Goal: Task Accomplishment & Management: Manage account settings

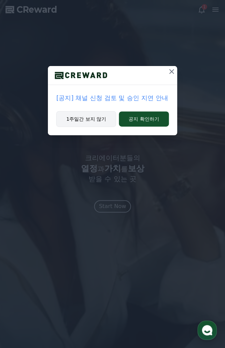
click at [93, 119] on button "1주일간 보지 않기" at bounding box center [86, 119] width 60 height 16
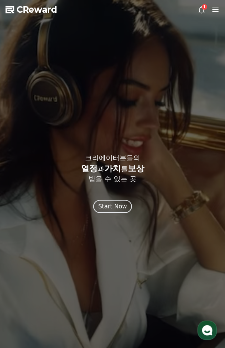
click at [114, 210] on div "Start Now" at bounding box center [112, 206] width 29 height 9
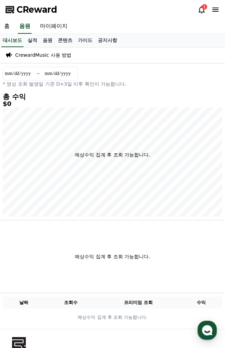
click at [204, 5] on div "1" at bounding box center [204, 7] width 6 height 6
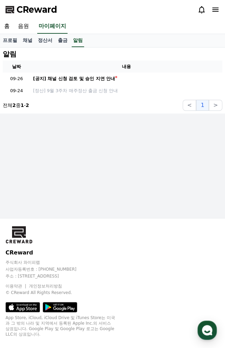
click at [213, 10] on icon at bounding box center [215, 10] width 8 height 8
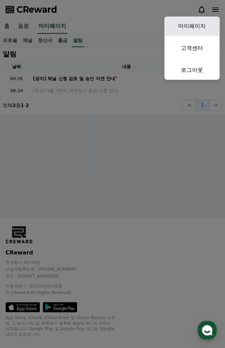
click at [198, 22] on link "마이페이지" at bounding box center [191, 26] width 55 height 19
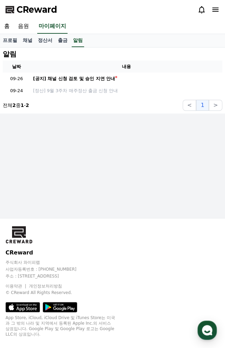
select select "**********"
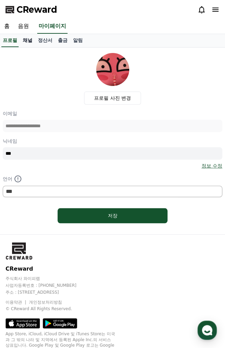
click at [30, 39] on link "채널" at bounding box center [27, 40] width 15 height 13
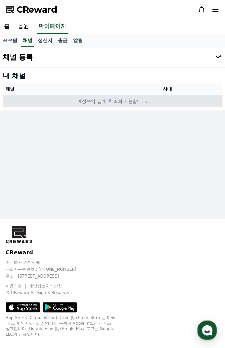
click at [184, 98] on td "예상수익 집계 후 조회 가능합니다." at bounding box center [112, 101] width 219 height 12
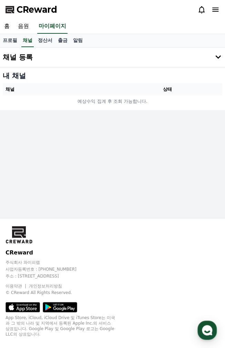
click at [215, 58] on icon at bounding box center [218, 57] width 8 height 8
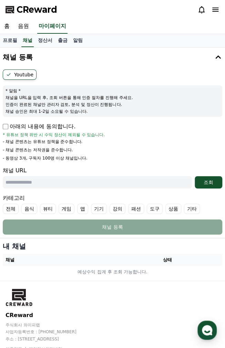
click at [37, 130] on p "아래의 내용에 동의합니다." at bounding box center [39, 127] width 73 height 8
click at [11, 129] on p "아래의 내용에 동의합니다." at bounding box center [39, 127] width 73 height 8
click at [48, 188] on input "text" at bounding box center [97, 182] width 189 height 12
paste input "**********"
type input "**********"
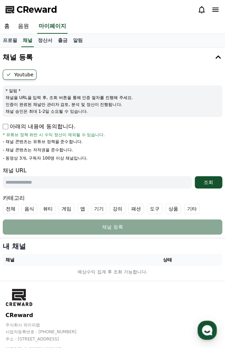
click at [52, 183] on input "text" at bounding box center [97, 182] width 189 height 12
paste input "**********"
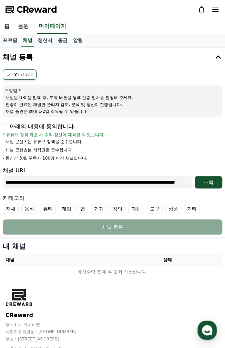
scroll to position [0, 105]
type input "**********"
click at [208, 181] on div "조회" at bounding box center [208, 182] width 22 height 7
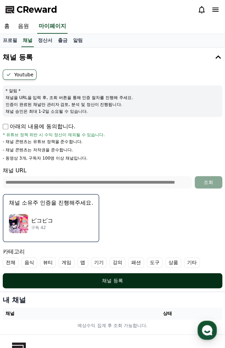
click at [83, 283] on div "채널 등록" at bounding box center [113, 281] width 192 height 7
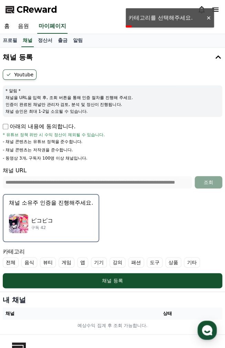
click at [8, 264] on label "전체" at bounding box center [11, 263] width 16 height 10
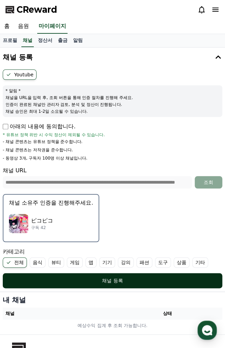
click at [55, 274] on button "채널 등록" at bounding box center [112, 280] width 219 height 15
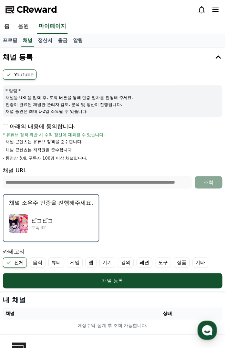
drag, startPoint x: 8, startPoint y: 159, endPoint x: 98, endPoint y: 184, distance: 94.4
click at [64, 160] on p "- 동영상 3개, 구독자 100명 이상 채널입니다." at bounding box center [45, 159] width 84 height 6
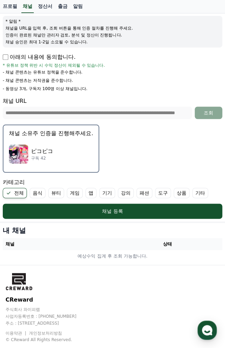
scroll to position [116, 0]
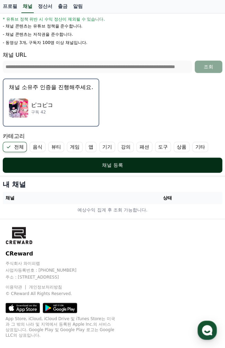
click at [96, 168] on button "채널 등록" at bounding box center [112, 165] width 219 height 15
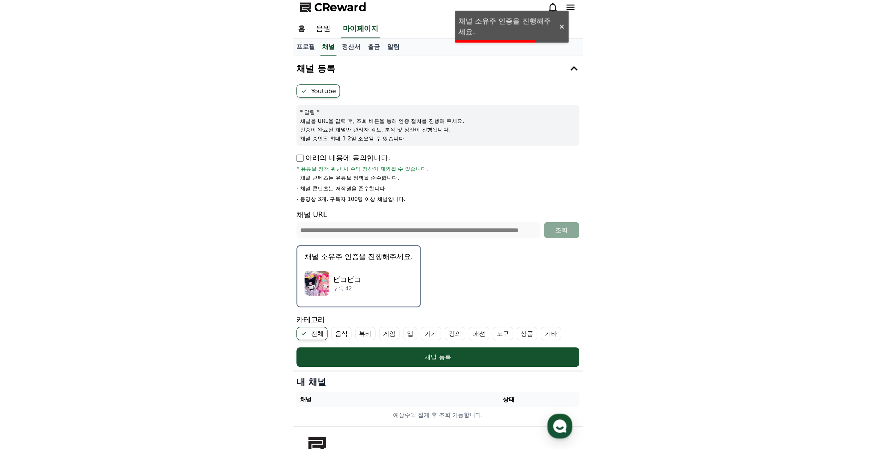
scroll to position [0, 0]
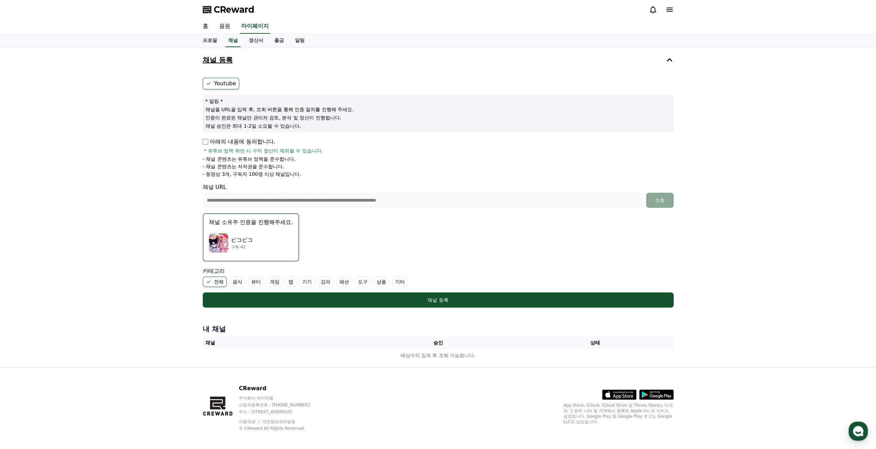
click at [224, 187] on div "**********" at bounding box center [438, 195] width 471 height 25
click at [224, 280] on label "패션" at bounding box center [344, 282] width 16 height 10
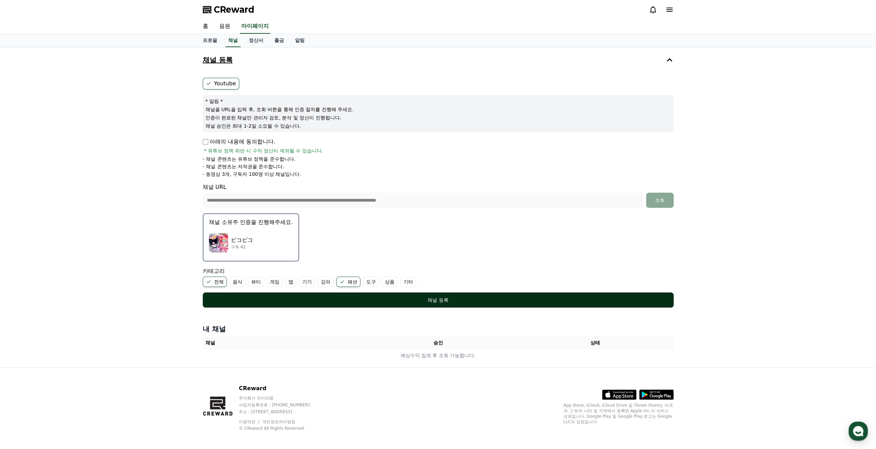
click at [224, 301] on div "채널 등록" at bounding box center [438, 300] width 443 height 7
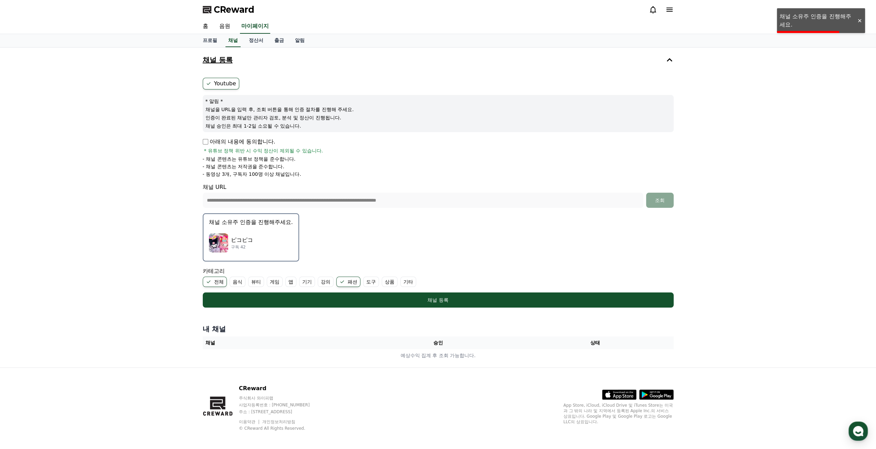
click at [224, 281] on label "패션" at bounding box center [348, 282] width 24 height 10
click at [224, 285] on label "음식" at bounding box center [238, 282] width 16 height 10
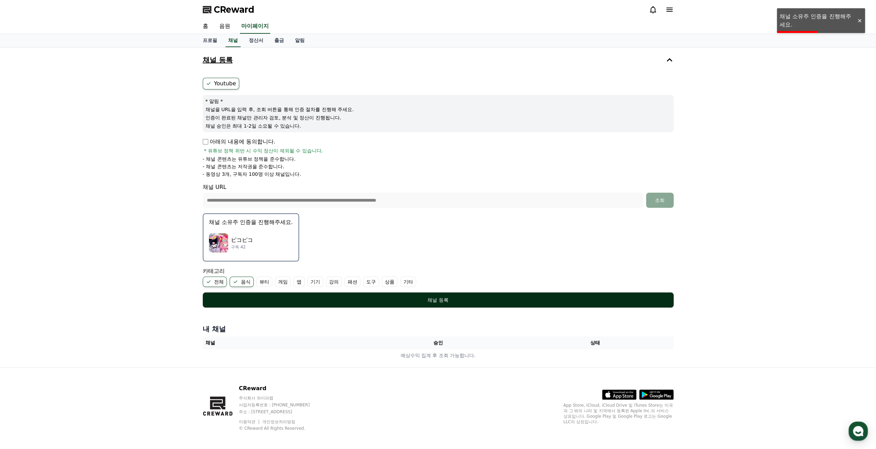
drag, startPoint x: 239, startPoint y: 281, endPoint x: 272, endPoint y: 293, distance: 35.8
click at [224, 282] on label "음식" at bounding box center [242, 282] width 24 height 10
click at [224, 297] on div "채널 등록" at bounding box center [438, 300] width 443 height 7
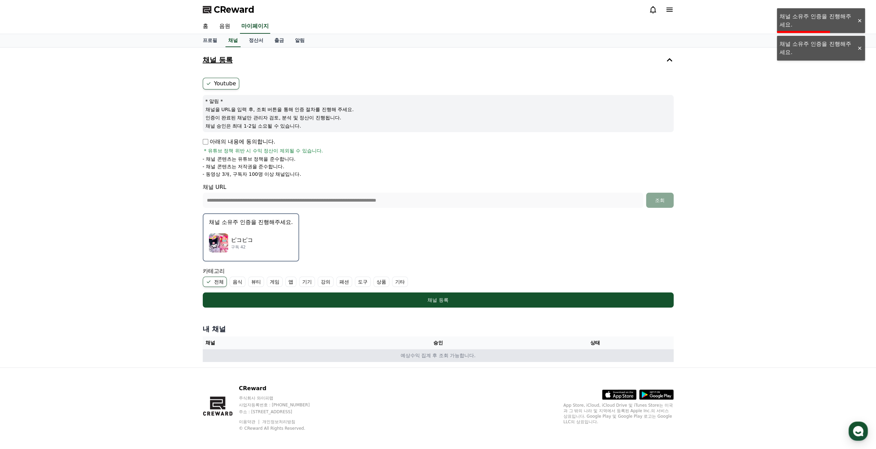
click at [224, 348] on td "예상수익 집계 후 조회 가능합니다." at bounding box center [438, 355] width 471 height 13
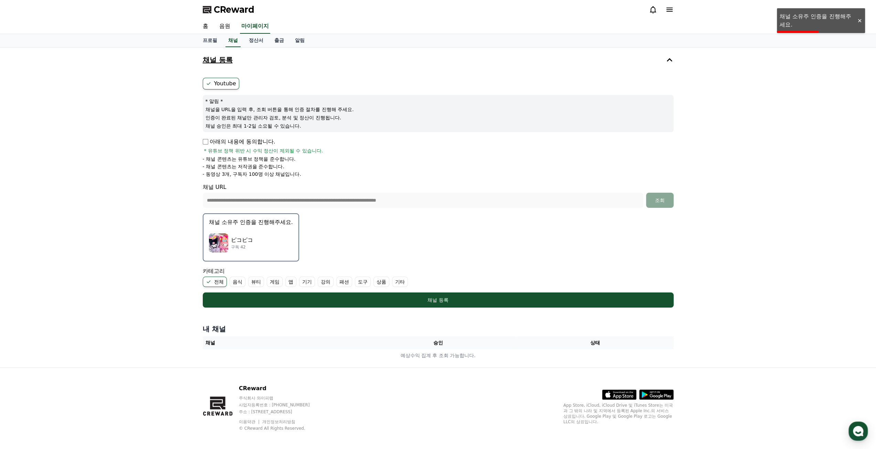
click at [224, 338] on th "승인" at bounding box center [437, 343] width 157 height 13
click at [224, 236] on form "**********" at bounding box center [438, 193] width 471 height 230
click at [224, 239] on div "ピコピコ 구독 42" at bounding box center [251, 243] width 84 height 28
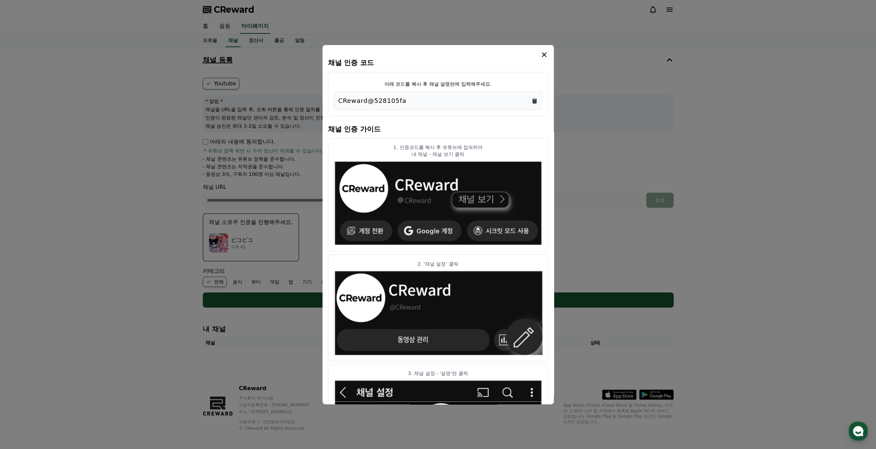
click at [224, 99] on icon "Copy to clipboard" at bounding box center [535, 100] width 4 height 5
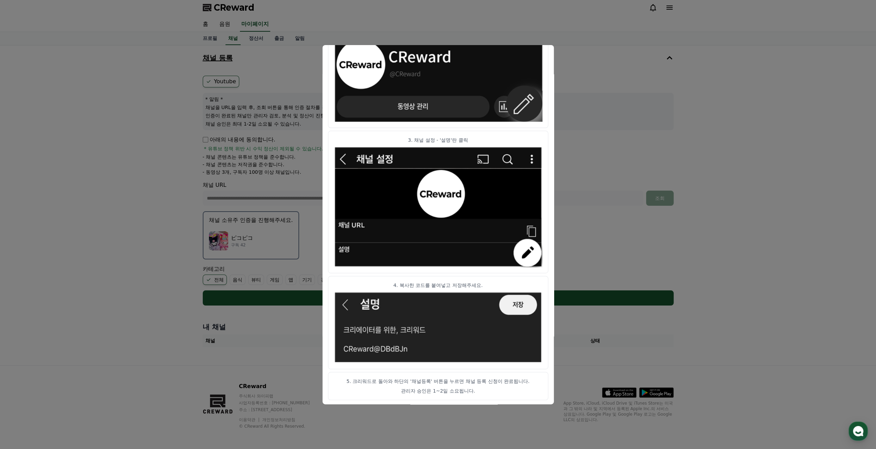
scroll to position [3, 0]
click at [224, 234] on button "close modal" at bounding box center [438, 224] width 876 height 449
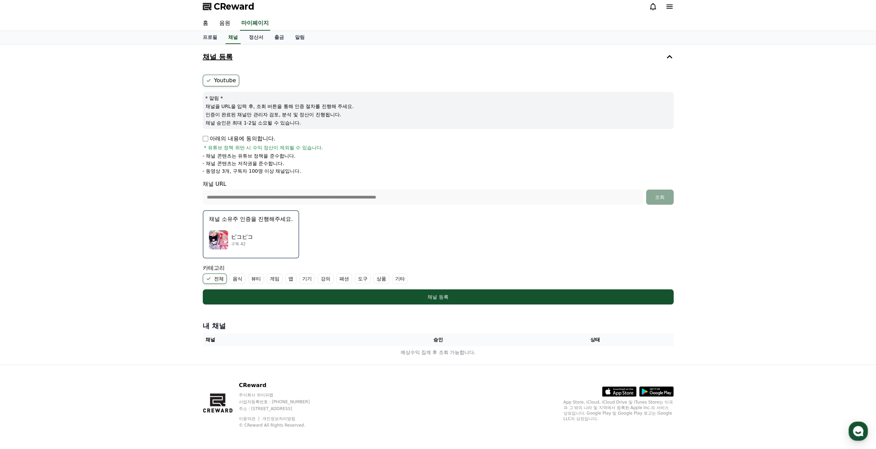
scroll to position [0, 0]
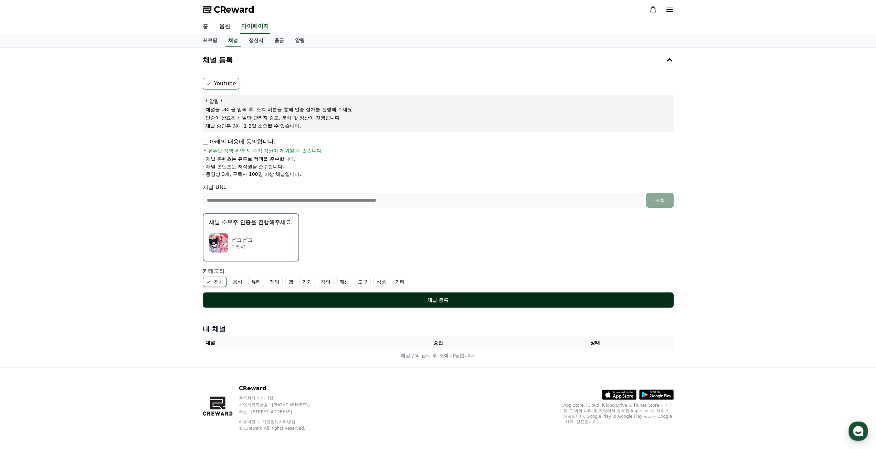
click at [224, 298] on div "채널 등록" at bounding box center [438, 300] width 443 height 7
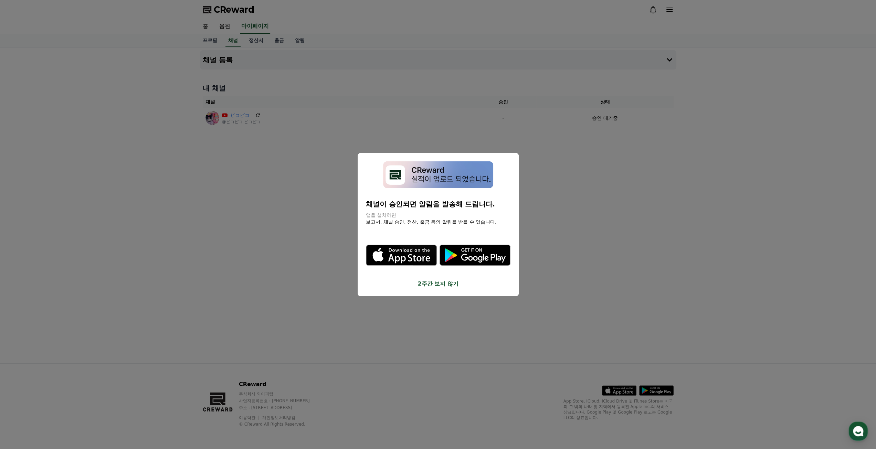
click at [546, 238] on button "close modal" at bounding box center [438, 224] width 876 height 449
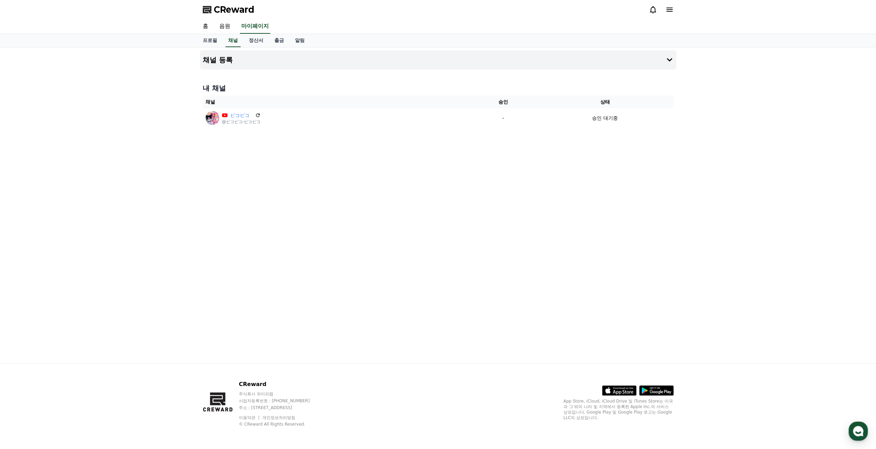
click at [588, 227] on div "채널 등록 내 채널 채널 승인 상태 ピコピコ @ピコピコ-ピコピコ - 승인 대기중" at bounding box center [438, 206] width 482 height 316
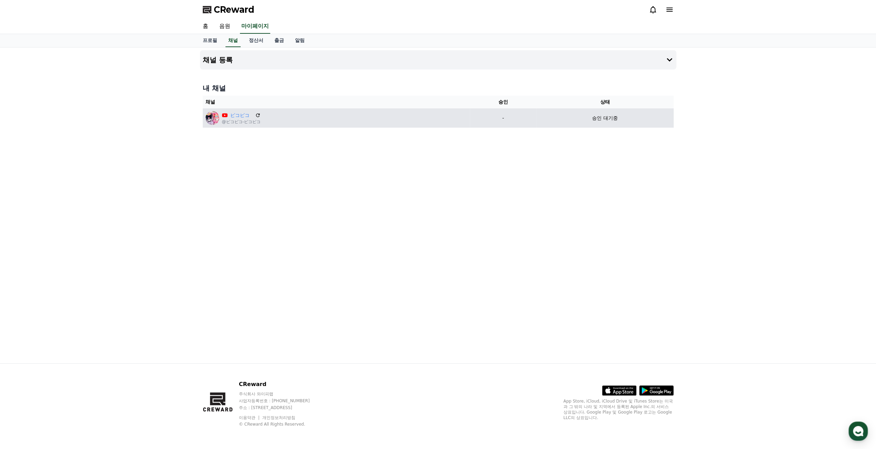
click at [588, 118] on div "승인 대기중" at bounding box center [605, 118] width 132 height 7
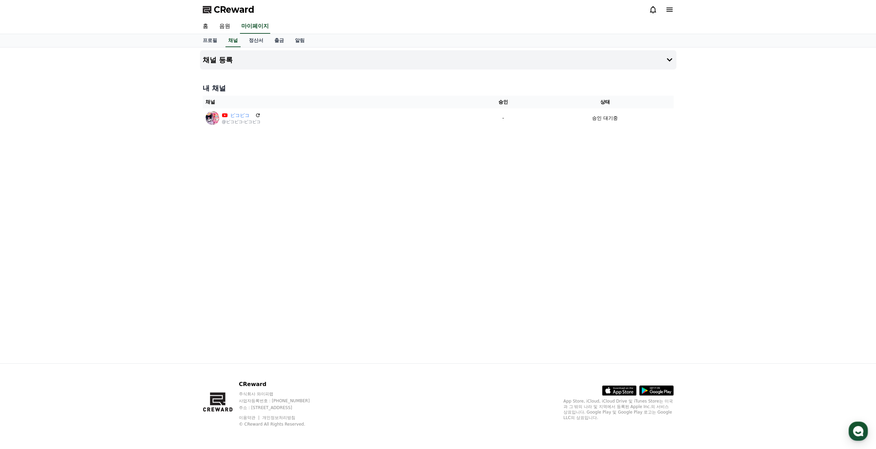
click at [366, 141] on div "채널 등록 내 채널 채널 승인 상태 ピコピコ @ピコピコ-ピコピコ - 승인 대기중" at bounding box center [438, 206] width 482 height 316
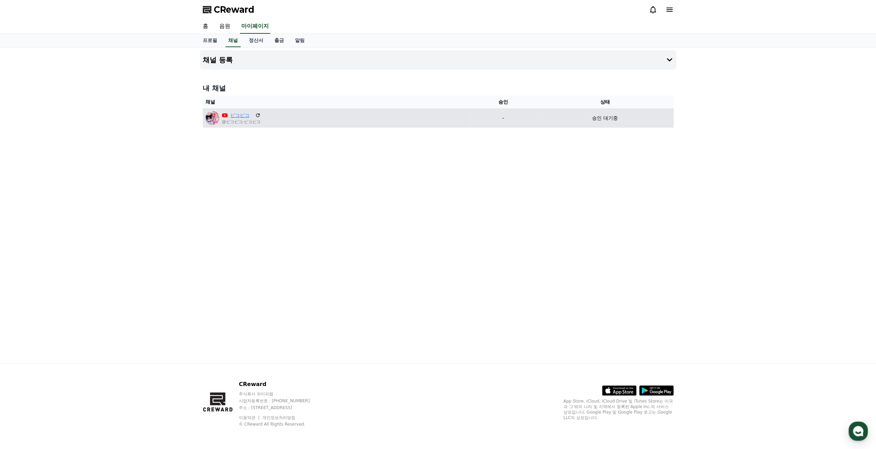
click at [233, 114] on link "ピコピコ" at bounding box center [241, 115] width 22 height 7
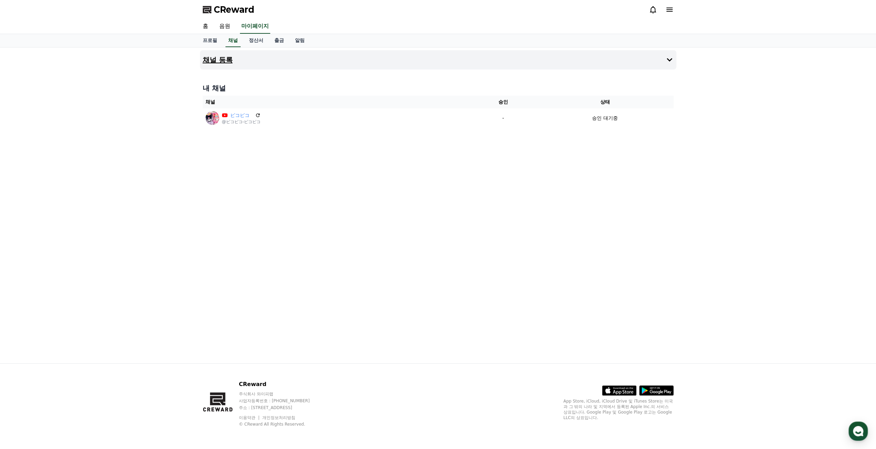
click at [671, 56] on icon at bounding box center [670, 60] width 8 height 8
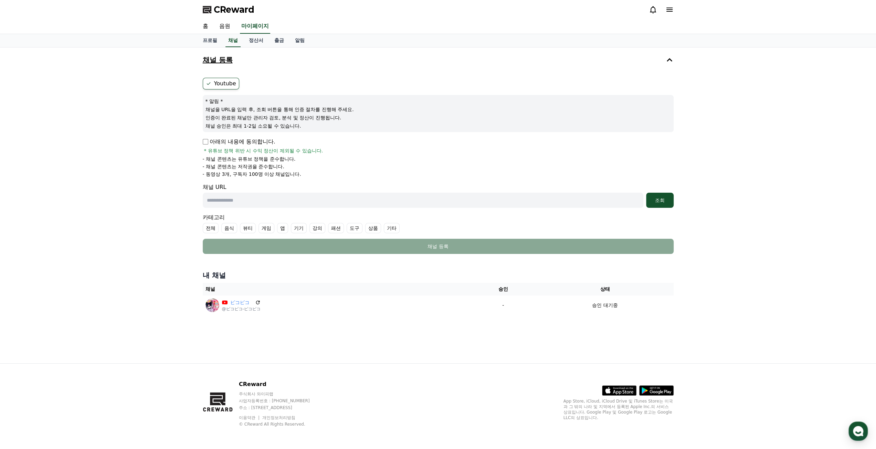
click at [309, 198] on input "text" at bounding box center [423, 200] width 441 height 15
paste input "**********"
type input "**********"
click at [390, 229] on label "기타" at bounding box center [392, 228] width 16 height 10
click at [657, 199] on div "조회" at bounding box center [660, 200] width 22 height 7
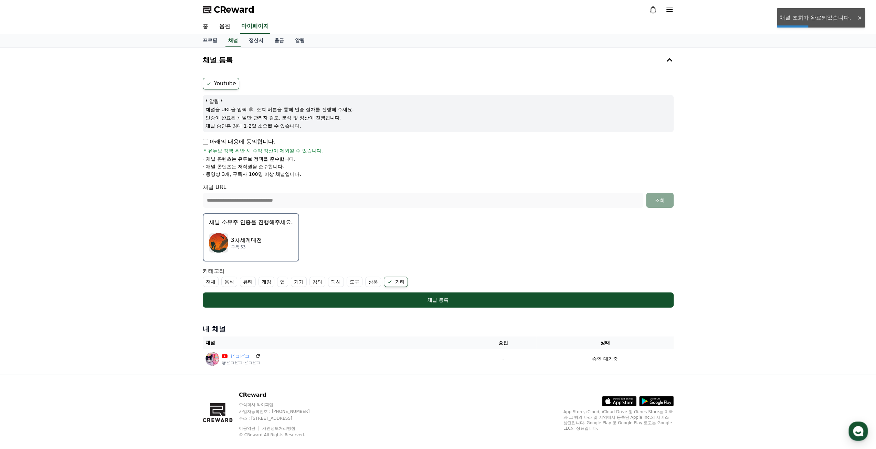
click at [251, 247] on p "구독 53" at bounding box center [246, 247] width 31 height 6
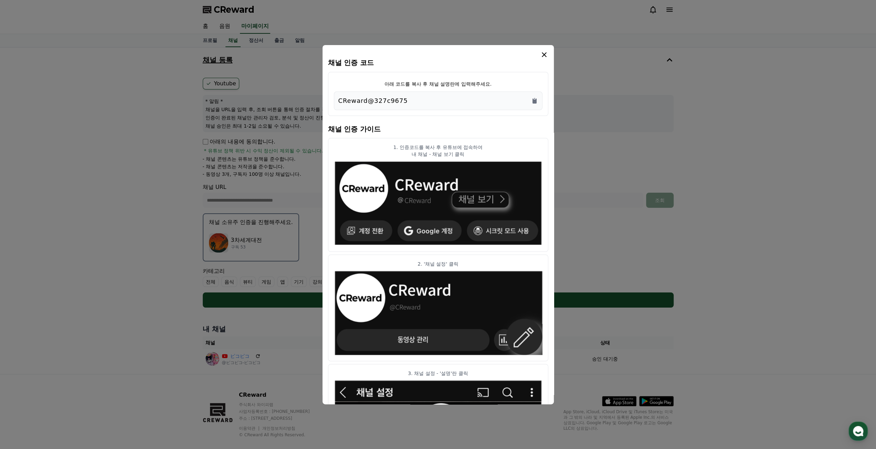
click at [433, 100] on div "CReward@327c9675" at bounding box center [438, 101] width 200 height 10
click at [410, 102] on div "CReward@327c9675" at bounding box center [438, 101] width 200 height 10
click at [536, 98] on icon "Copy to clipboard" at bounding box center [534, 100] width 7 height 7
click at [650, 176] on button "close modal" at bounding box center [438, 224] width 876 height 449
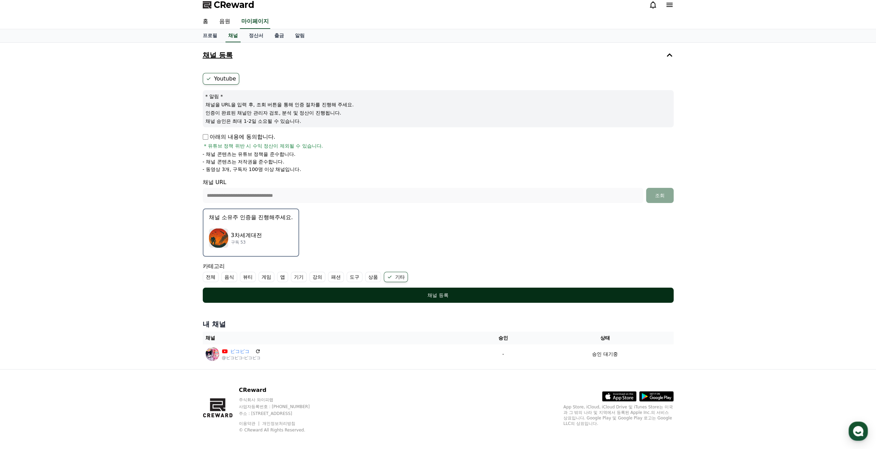
scroll to position [10, 0]
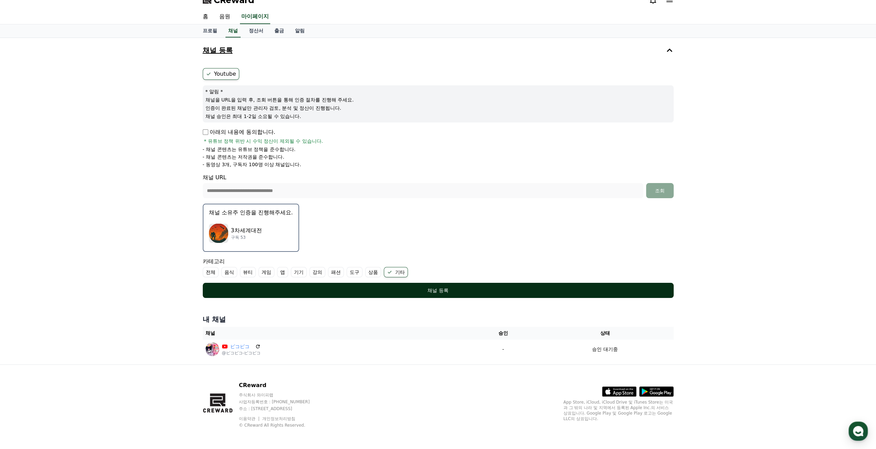
click at [481, 288] on div "채널 등록" at bounding box center [438, 290] width 443 height 7
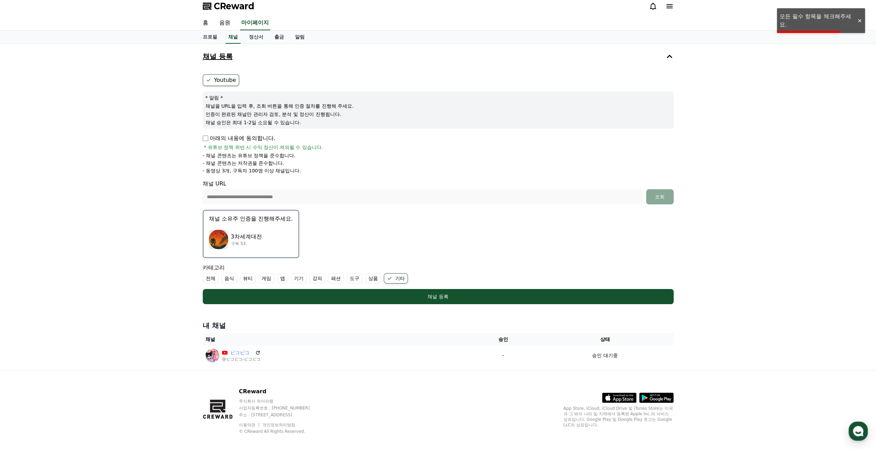
scroll to position [0, 0]
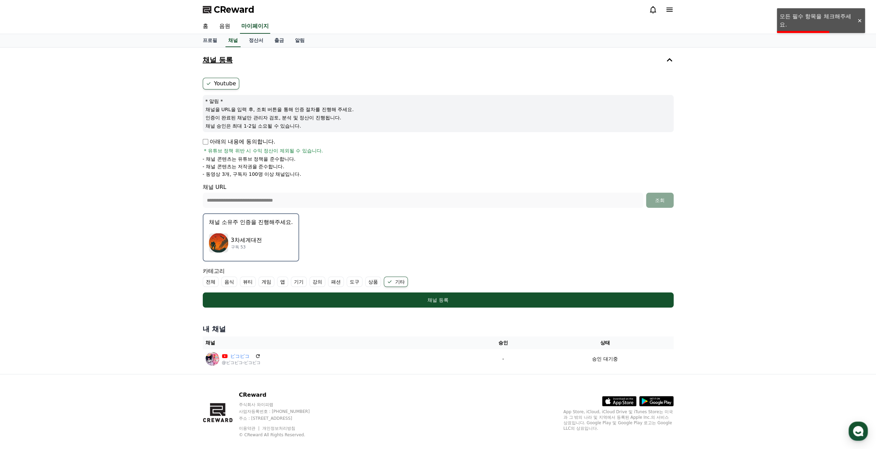
click at [210, 285] on label "전체" at bounding box center [211, 282] width 16 height 10
click at [209, 142] on p "아래의 내용에 동의합니다." at bounding box center [239, 142] width 73 height 8
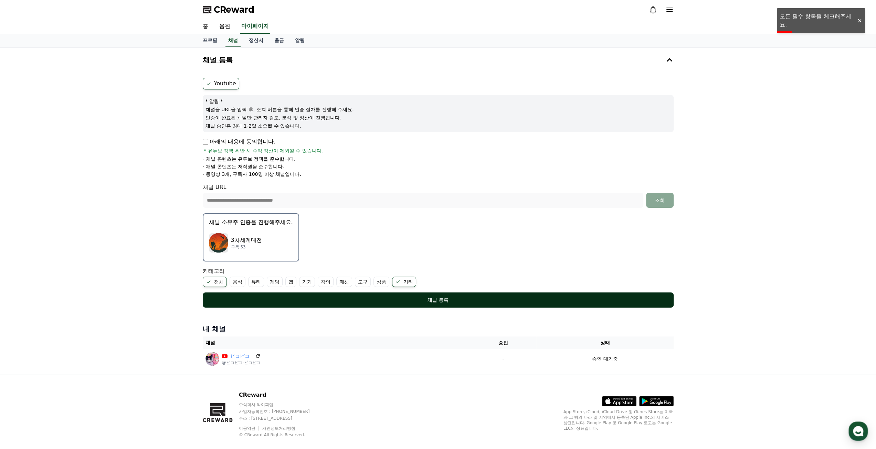
click at [405, 297] on div "채널 등록" at bounding box center [438, 300] width 443 height 7
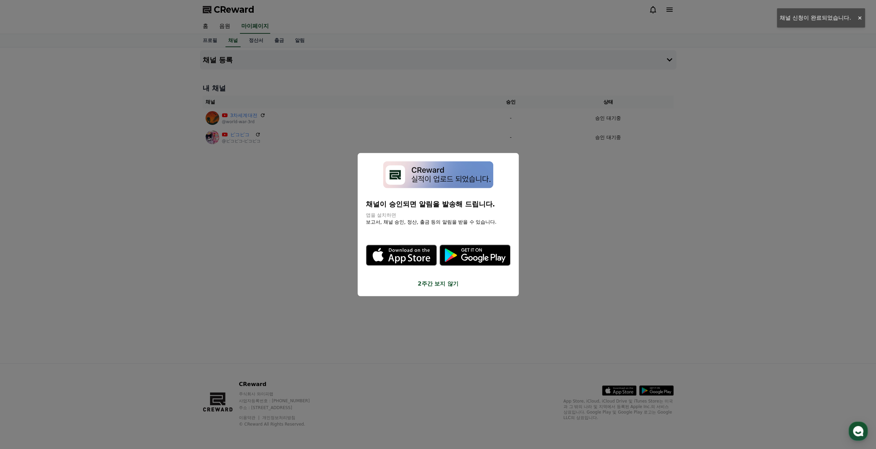
click at [326, 291] on button "close modal" at bounding box center [438, 224] width 876 height 449
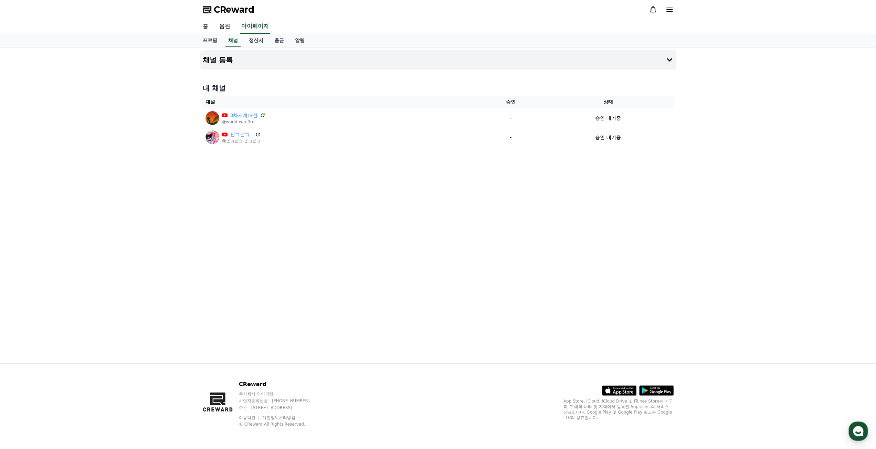
click at [290, 173] on div "채널 등록 내 채널 채널 승인 상태 3차세계대전 @world-war-3rd - 승인 대기중 ピコピコ @ピコピコ-ピコピコ - 승인 대기중" at bounding box center [438, 206] width 482 height 316
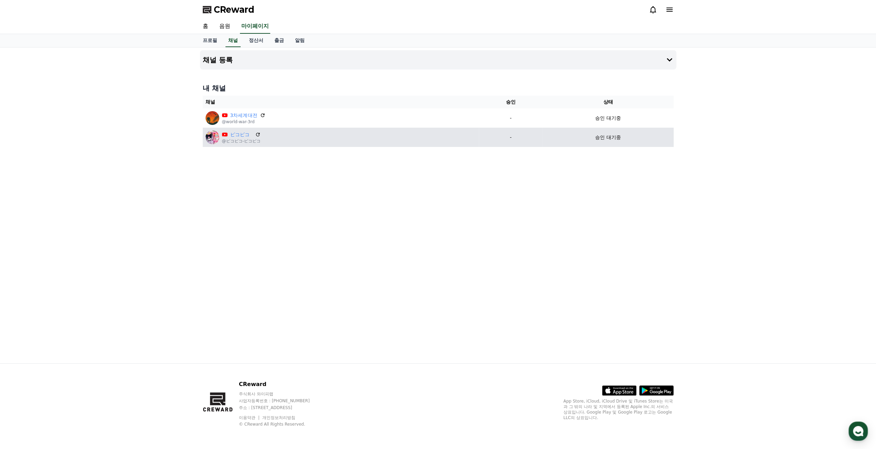
click at [254, 135] on div "ピコピコ" at bounding box center [241, 134] width 39 height 7
click at [258, 134] on icon at bounding box center [258, 135] width 6 height 6
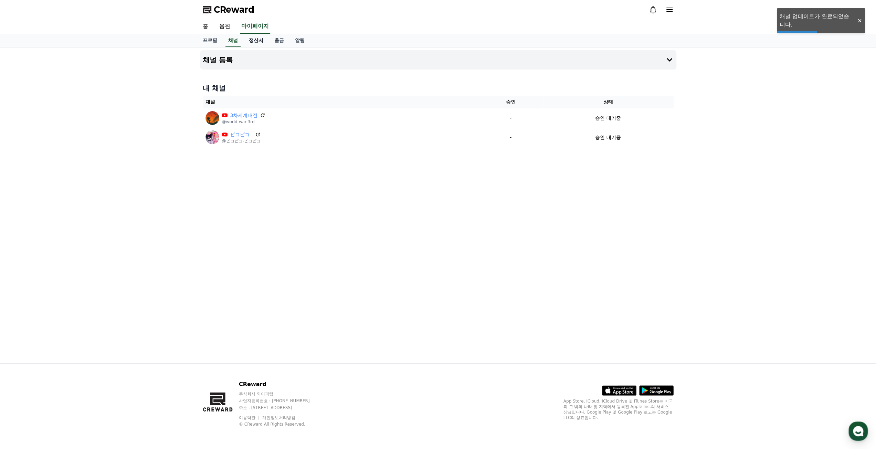
click at [258, 44] on link "정산서" at bounding box center [255, 40] width 25 height 13
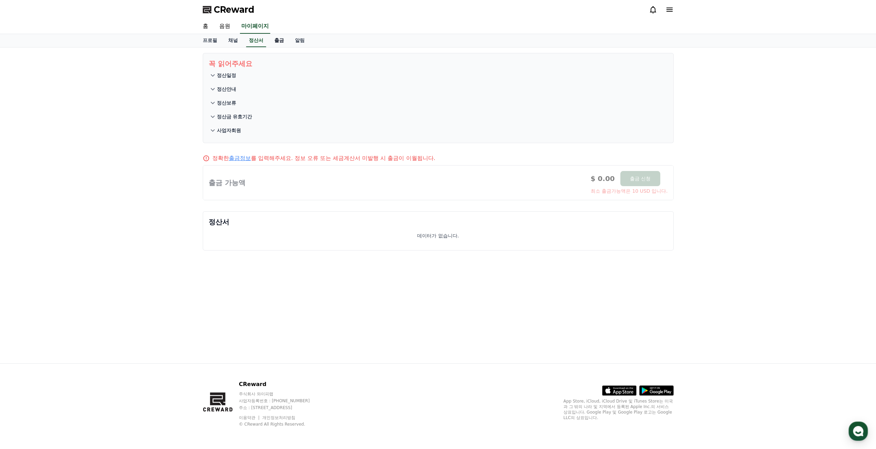
click at [279, 42] on link "출금" at bounding box center [279, 40] width 21 height 13
